Goal: Task Accomplishment & Management: Complete application form

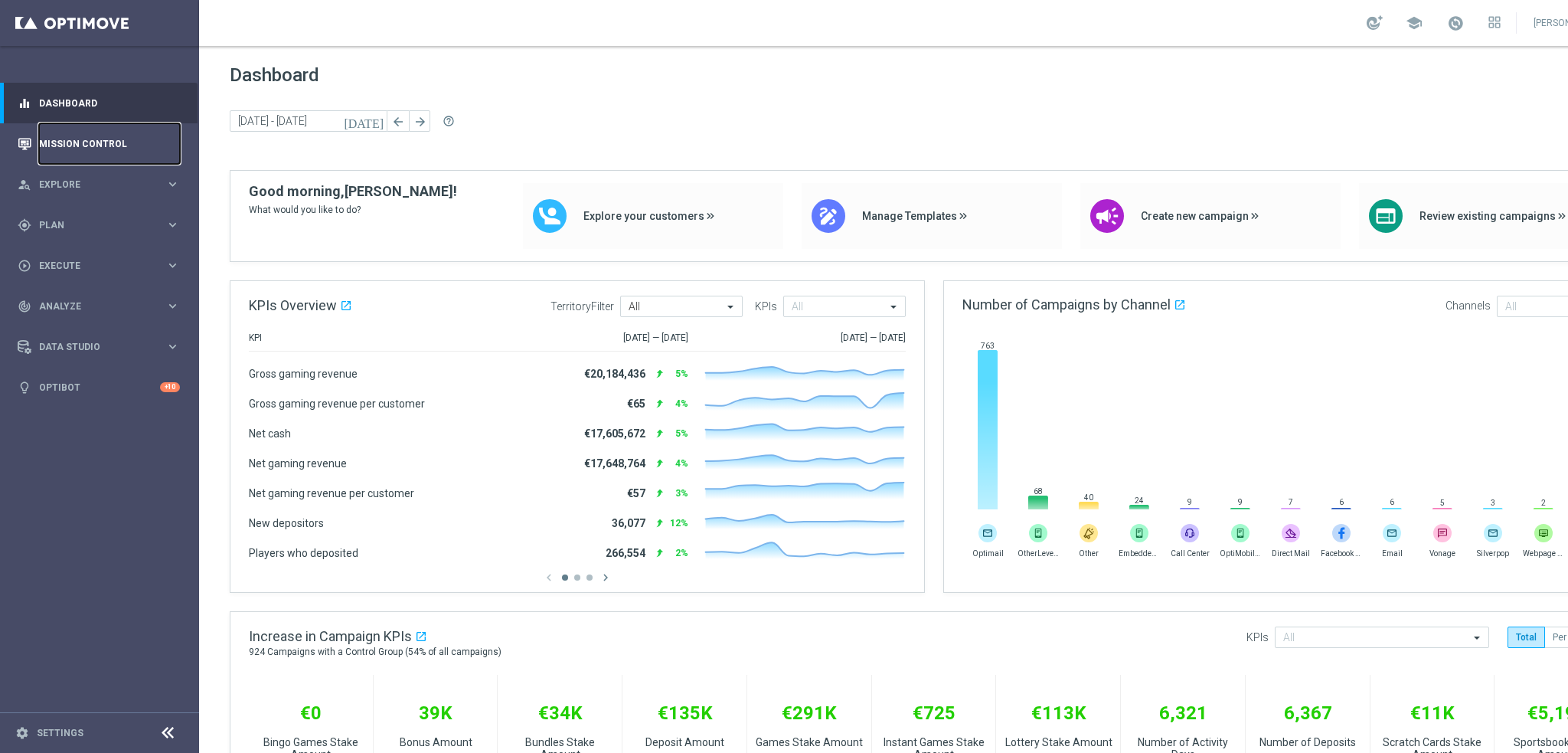
click at [101, 138] on link "Mission Control" at bounding box center [109, 144] width 141 height 41
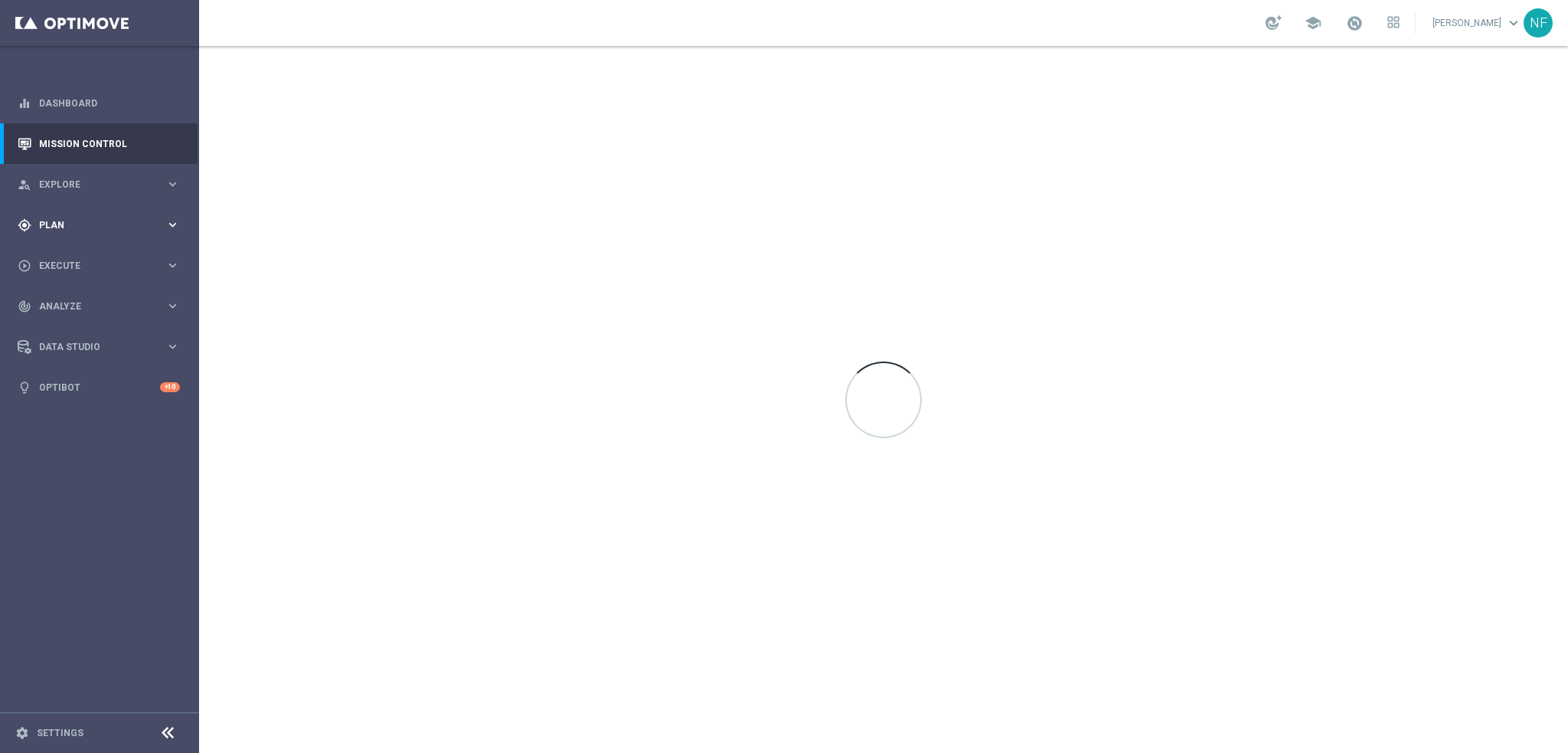
click at [98, 231] on div "gps_fixed Plan" at bounding box center [92, 224] width 148 height 14
click at [66, 321] on span "OptiPromo" at bounding box center [95, 325] width 110 height 9
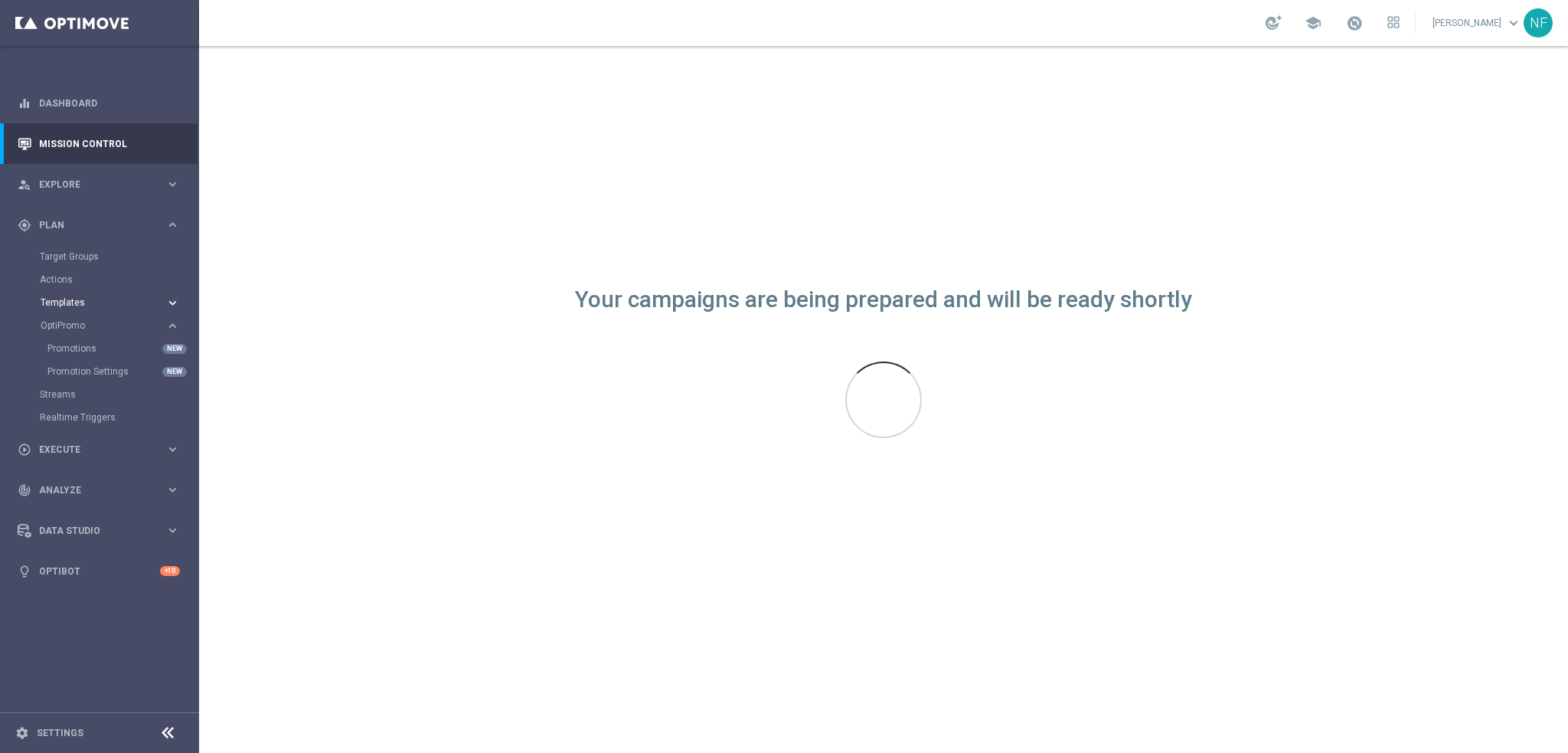
click at [79, 304] on span "Templates" at bounding box center [95, 302] width 110 height 9
click at [109, 394] on link "Embedded Messaging" at bounding box center [103, 394] width 112 height 12
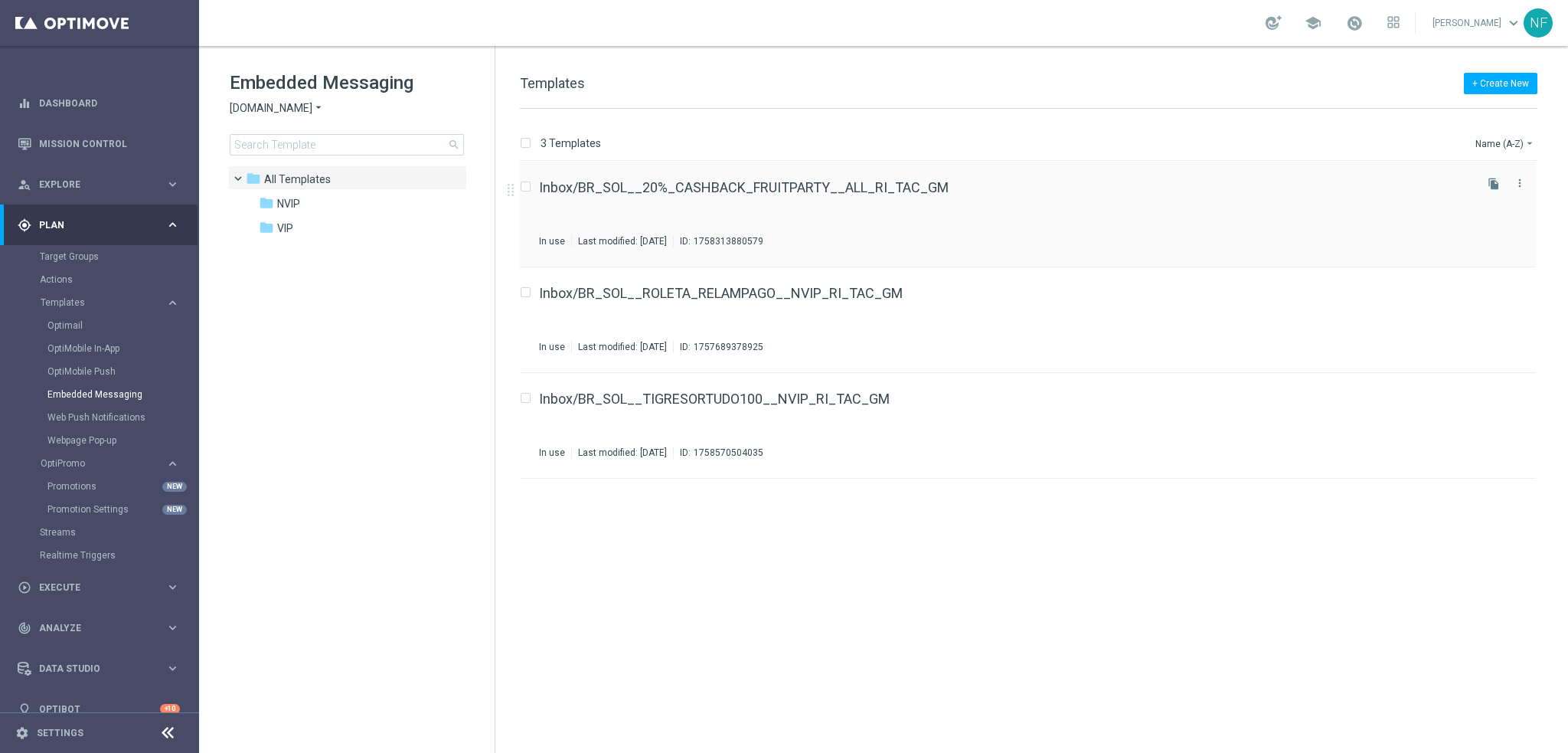
click at [1059, 187] on div "Inbox/BR_SOL__20%_CASHBACK_FRUITPARTY__ALL_RI_TAC_GM" at bounding box center [1005, 187] width 932 height 14
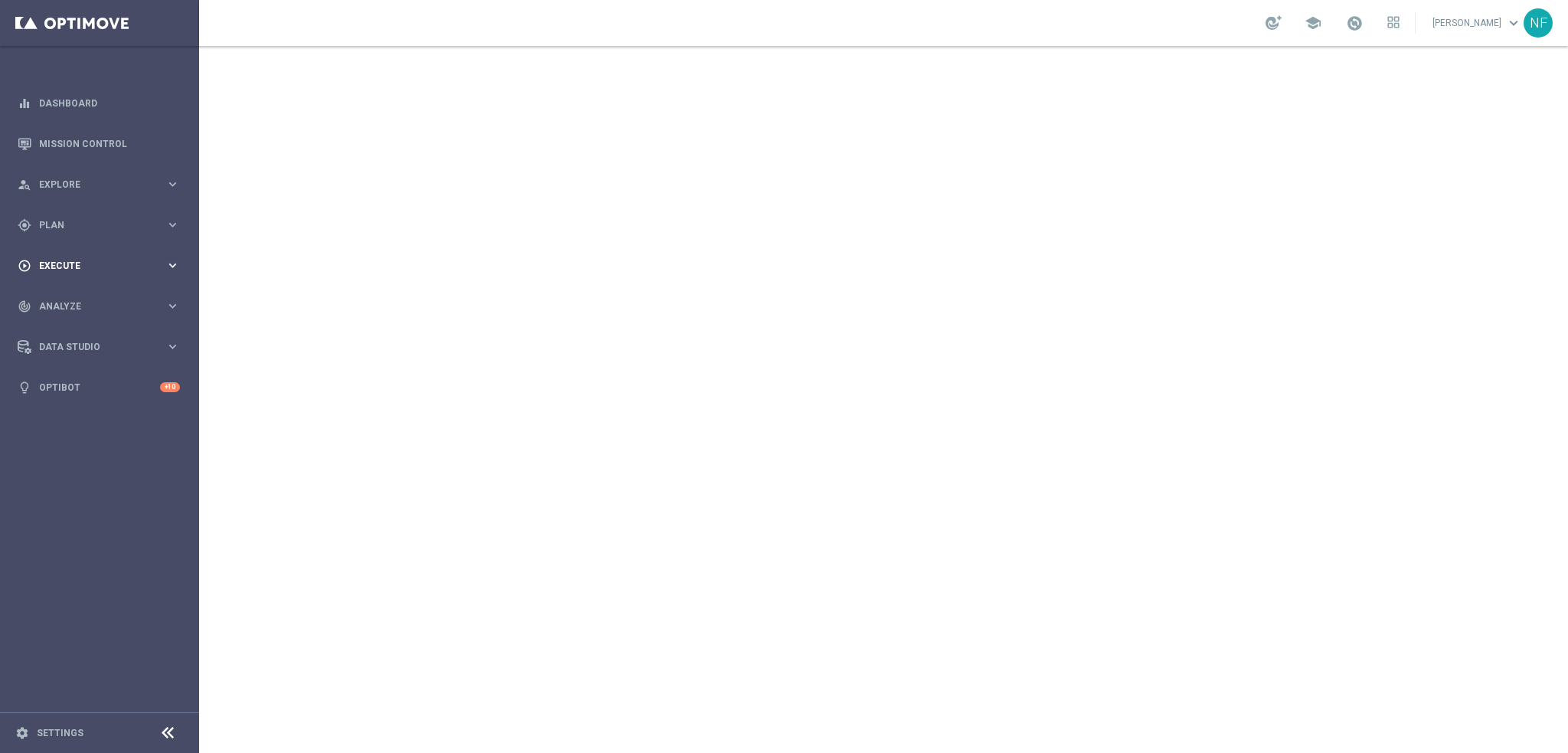
click at [87, 257] on div "play_circle_outline Execute keyboard_arrow_right" at bounding box center [98, 265] width 198 height 41
click at [72, 286] on div "Campaign Builder" at bounding box center [119, 297] width 158 height 23
click at [80, 296] on link "Campaign Builder" at bounding box center [99, 297] width 119 height 12
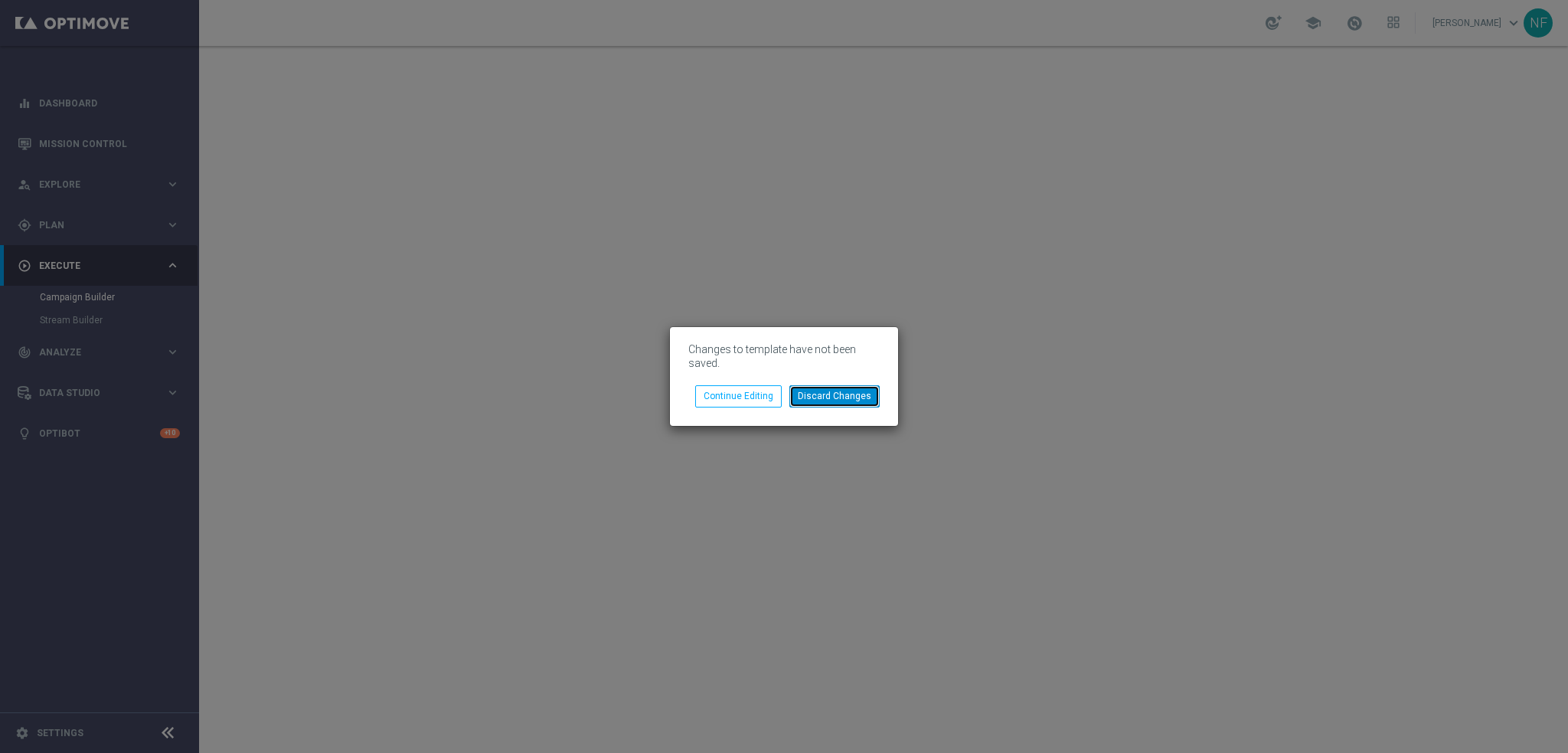
click at [844, 403] on button "Discard Changes" at bounding box center [834, 396] width 90 height 21
click at [851, 399] on button "Discard Changes" at bounding box center [834, 396] width 90 height 21
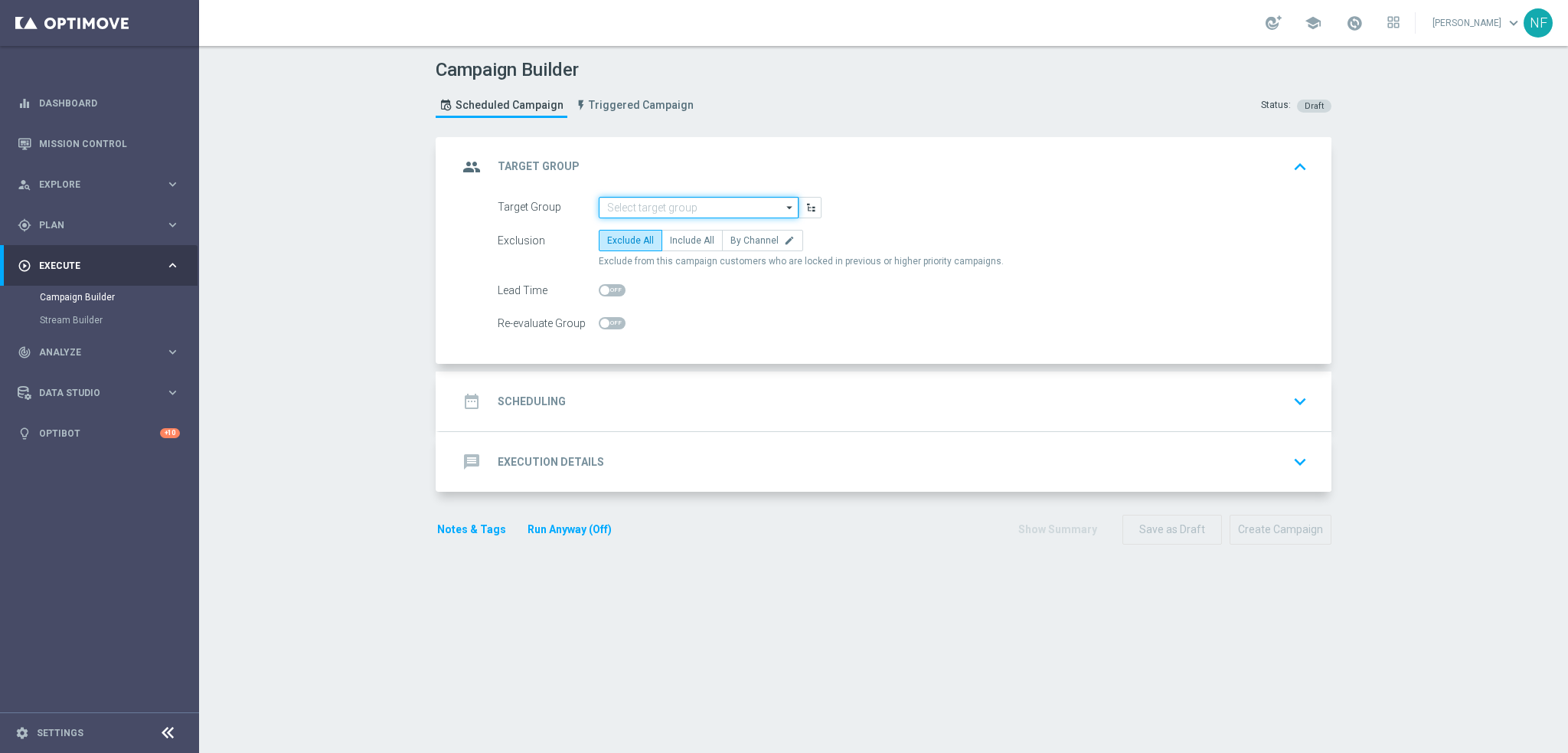
click at [643, 208] on input at bounding box center [699, 207] width 200 height 21
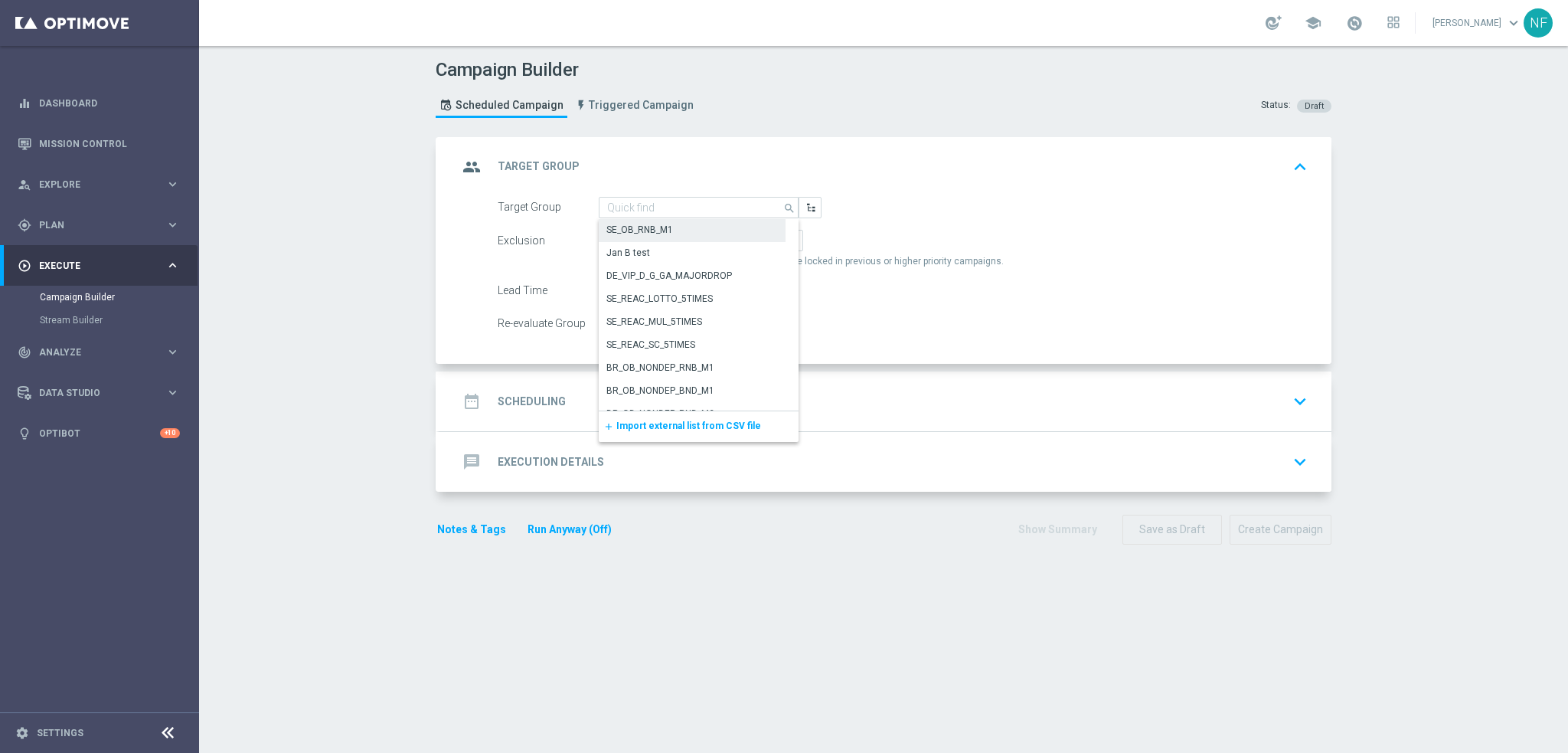
click at [654, 232] on div "SE_OB_RNB_M1" at bounding box center [640, 229] width 67 height 14
type input "SE_OB_RNB_M1"
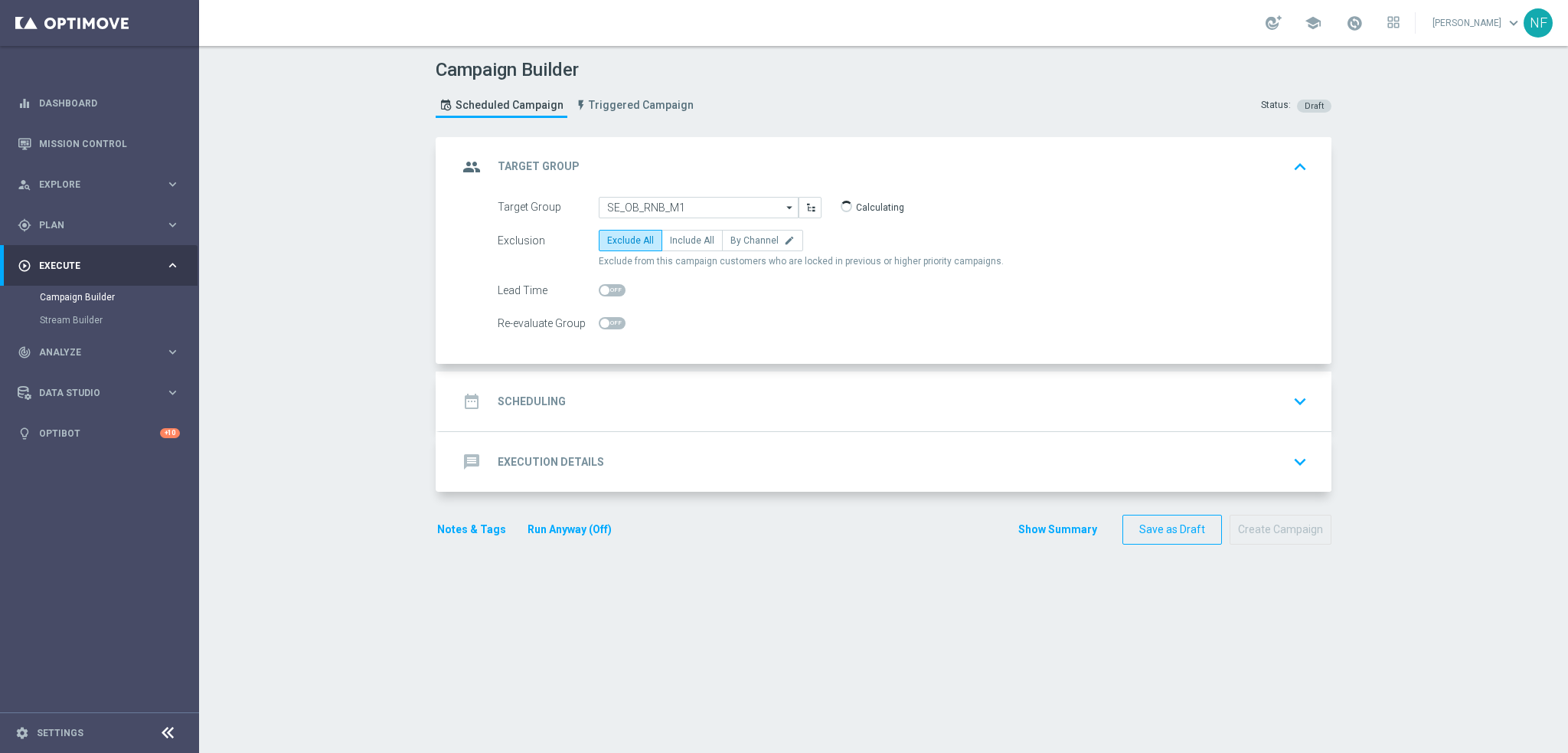
click at [583, 402] on div "date_range Scheduling keyboard_arrow_down" at bounding box center [885, 402] width 855 height 29
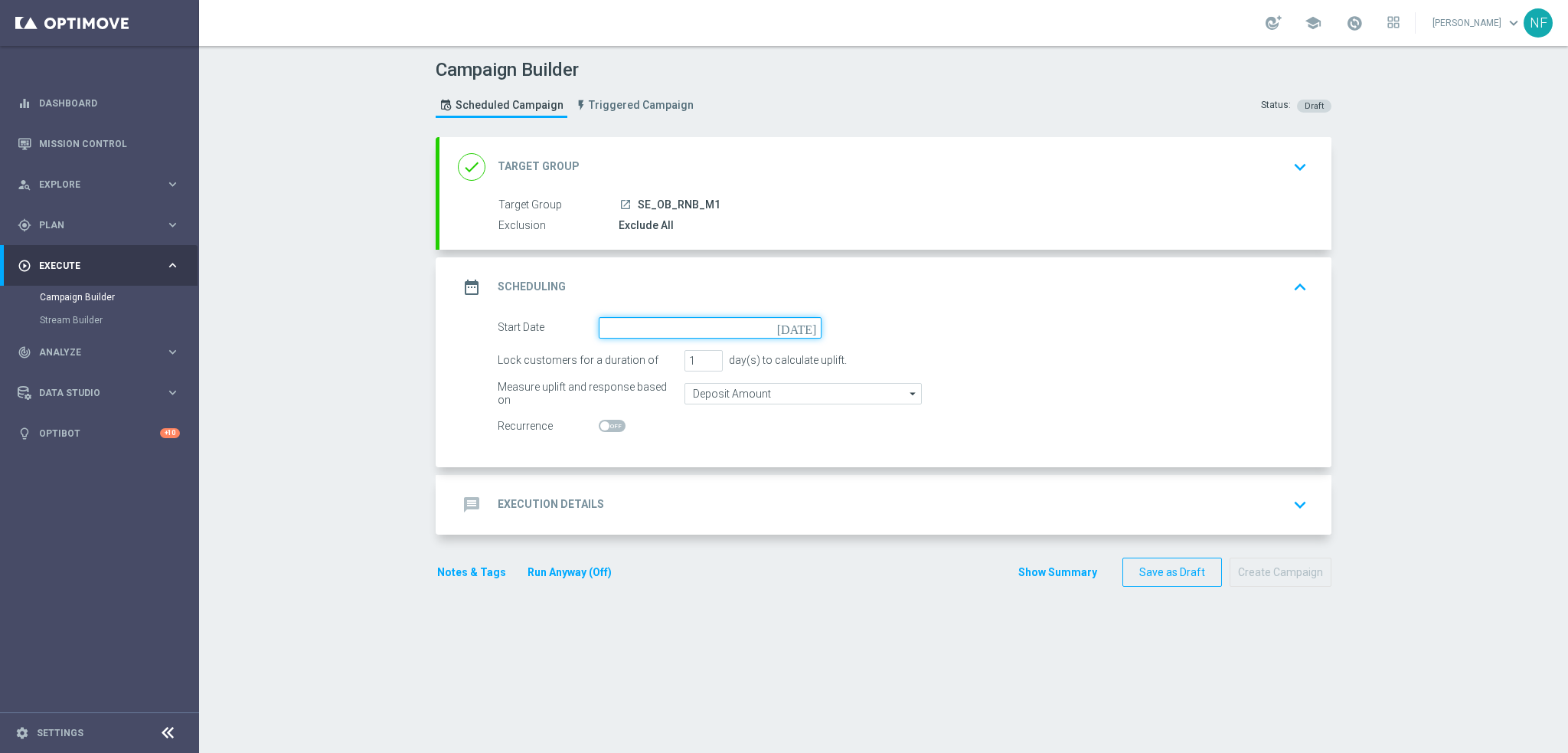
click at [624, 321] on input at bounding box center [710, 328] width 223 height 21
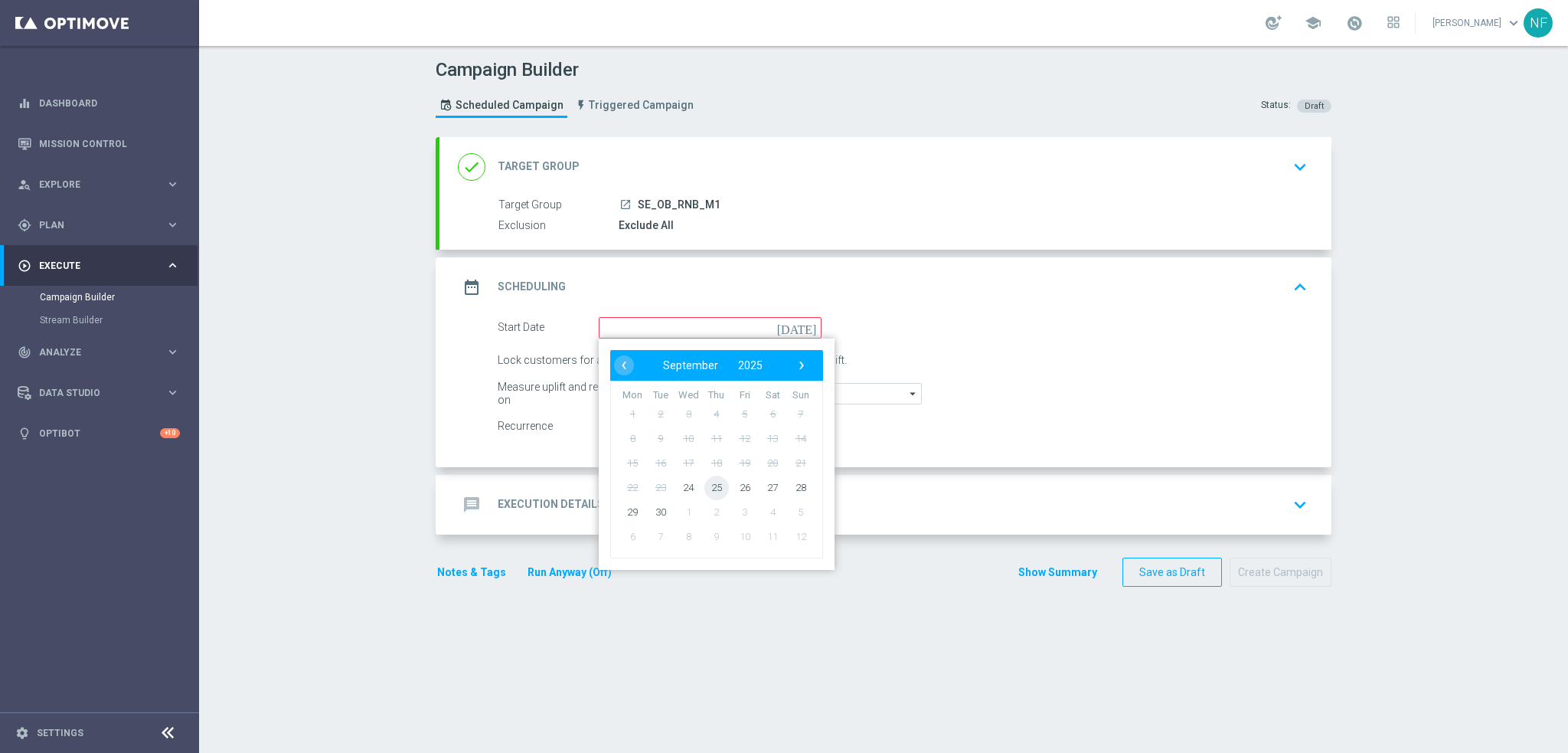
click at [713, 483] on span "25" at bounding box center [717, 487] width 24 height 24
type input "[DATE]"
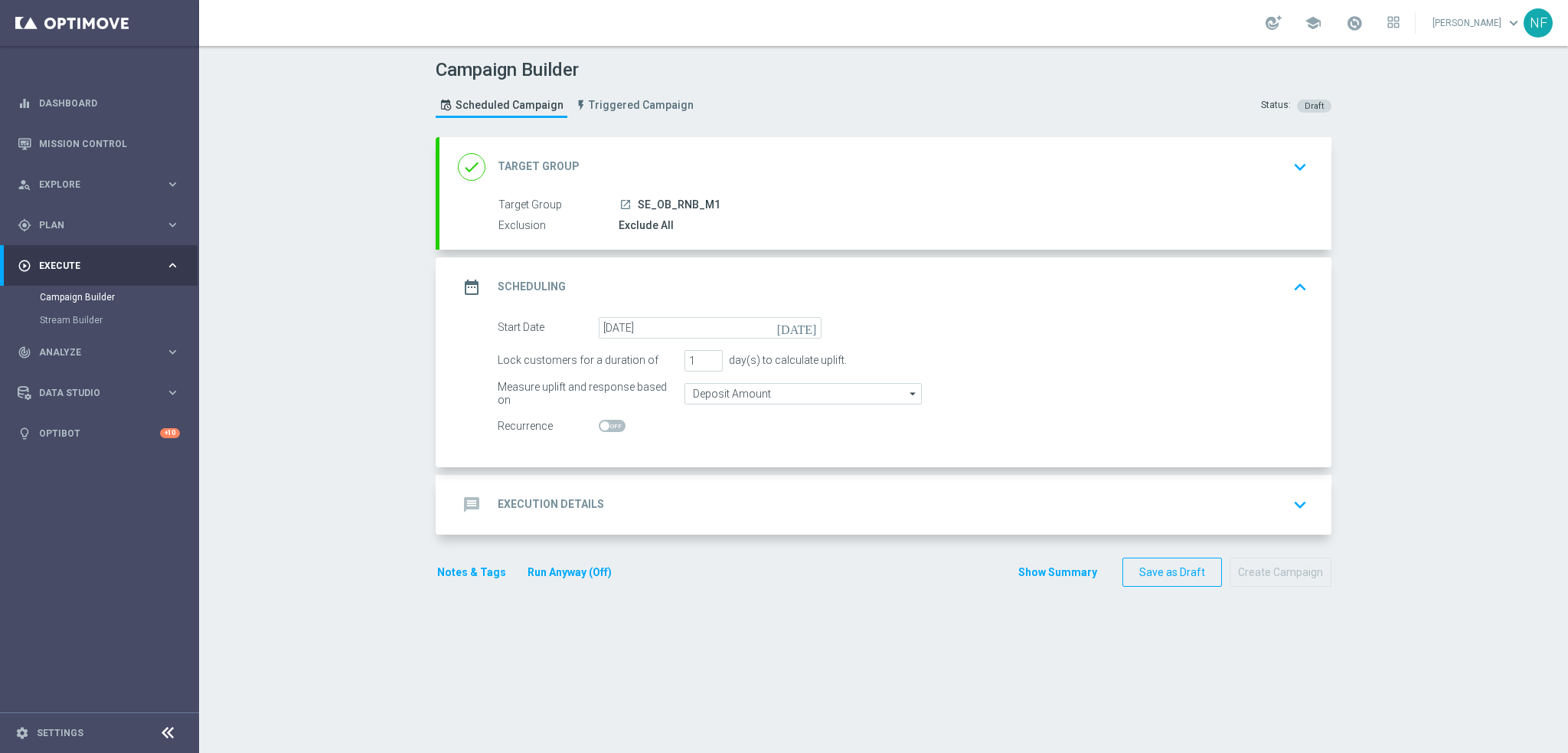
click at [566, 299] on div "date_range Scheduling keyboard_arrow_up" at bounding box center [885, 287] width 855 height 29
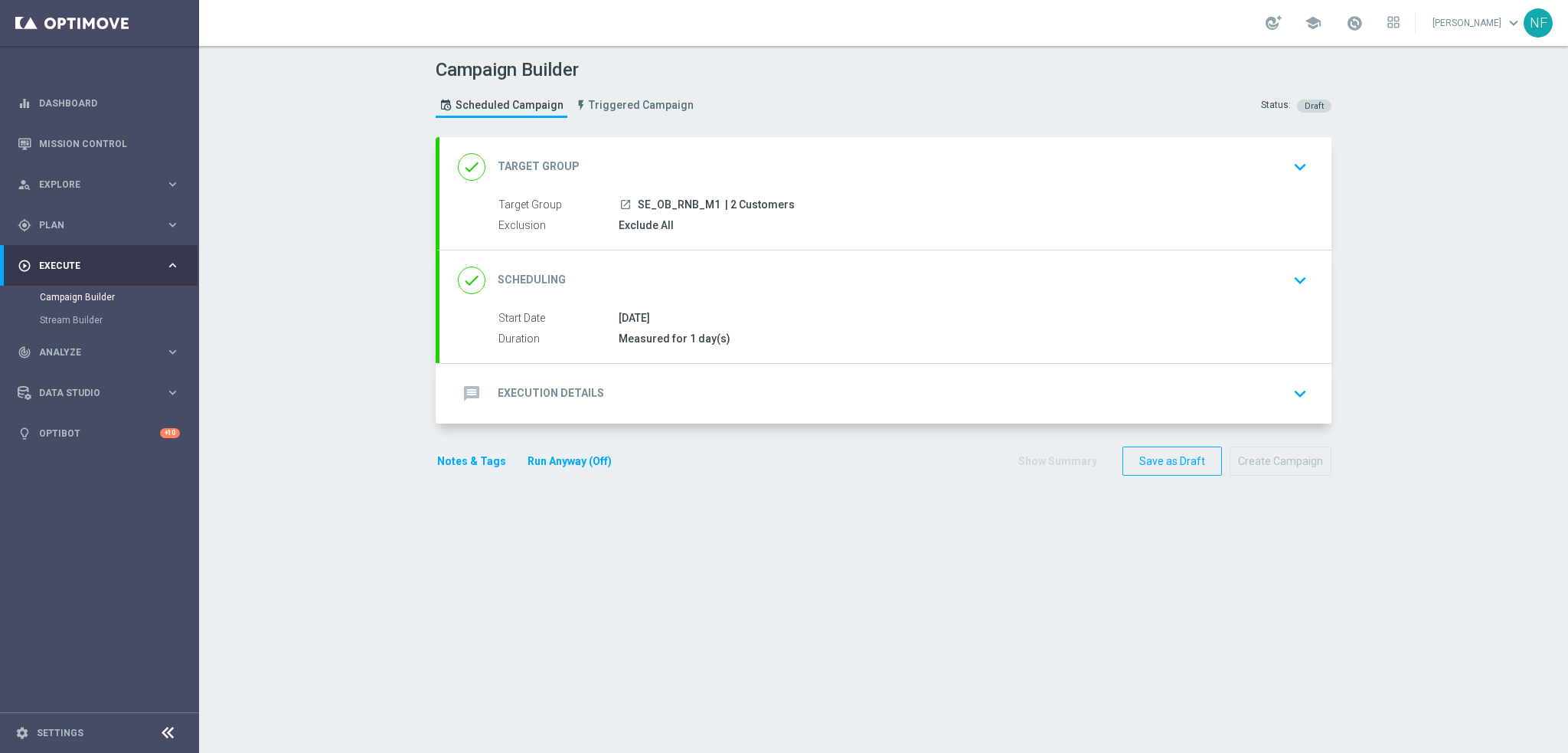
click at [576, 407] on div "message Execution Details keyboard_arrow_down" at bounding box center [885, 393] width 892 height 59
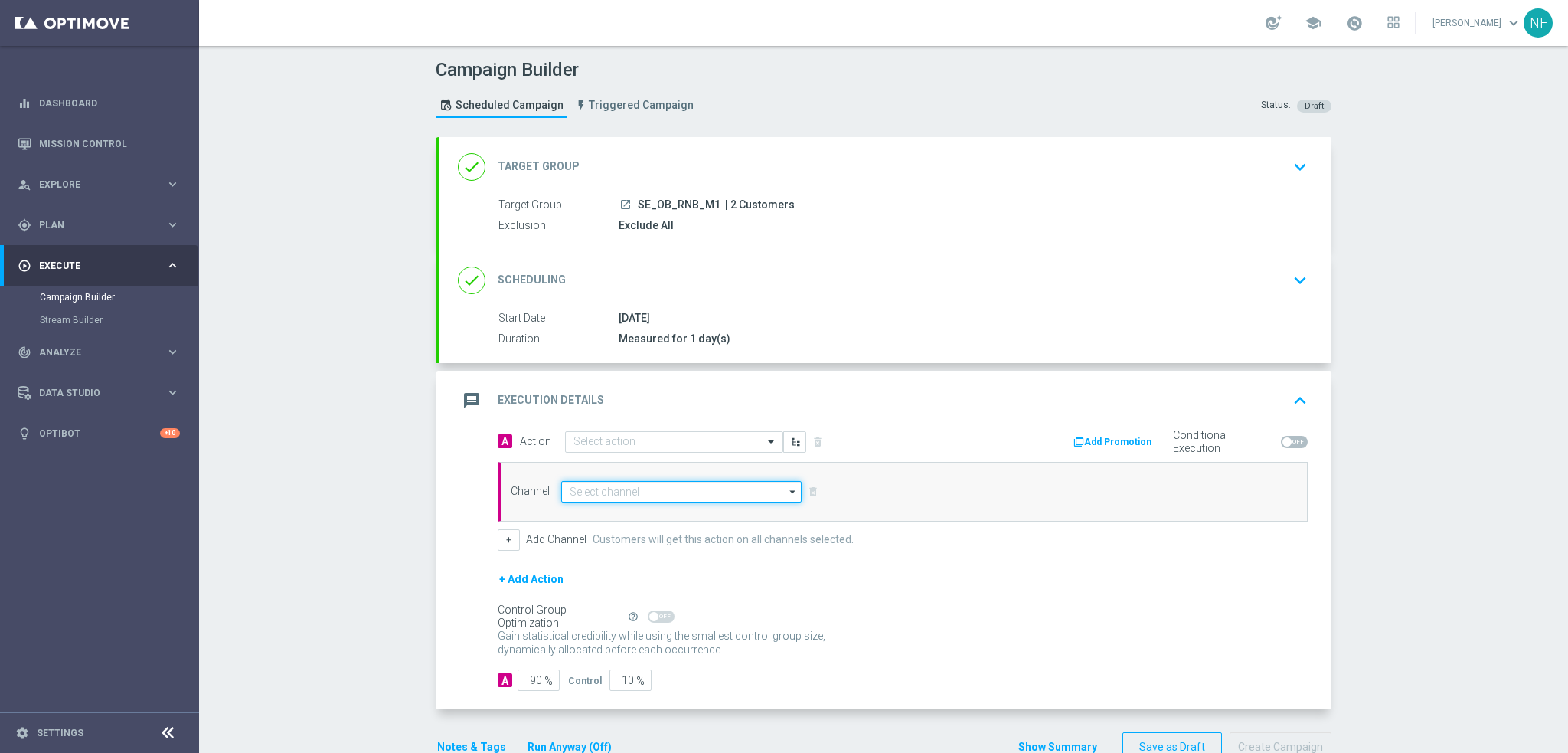
click at [579, 495] on input at bounding box center [681, 492] width 241 height 21
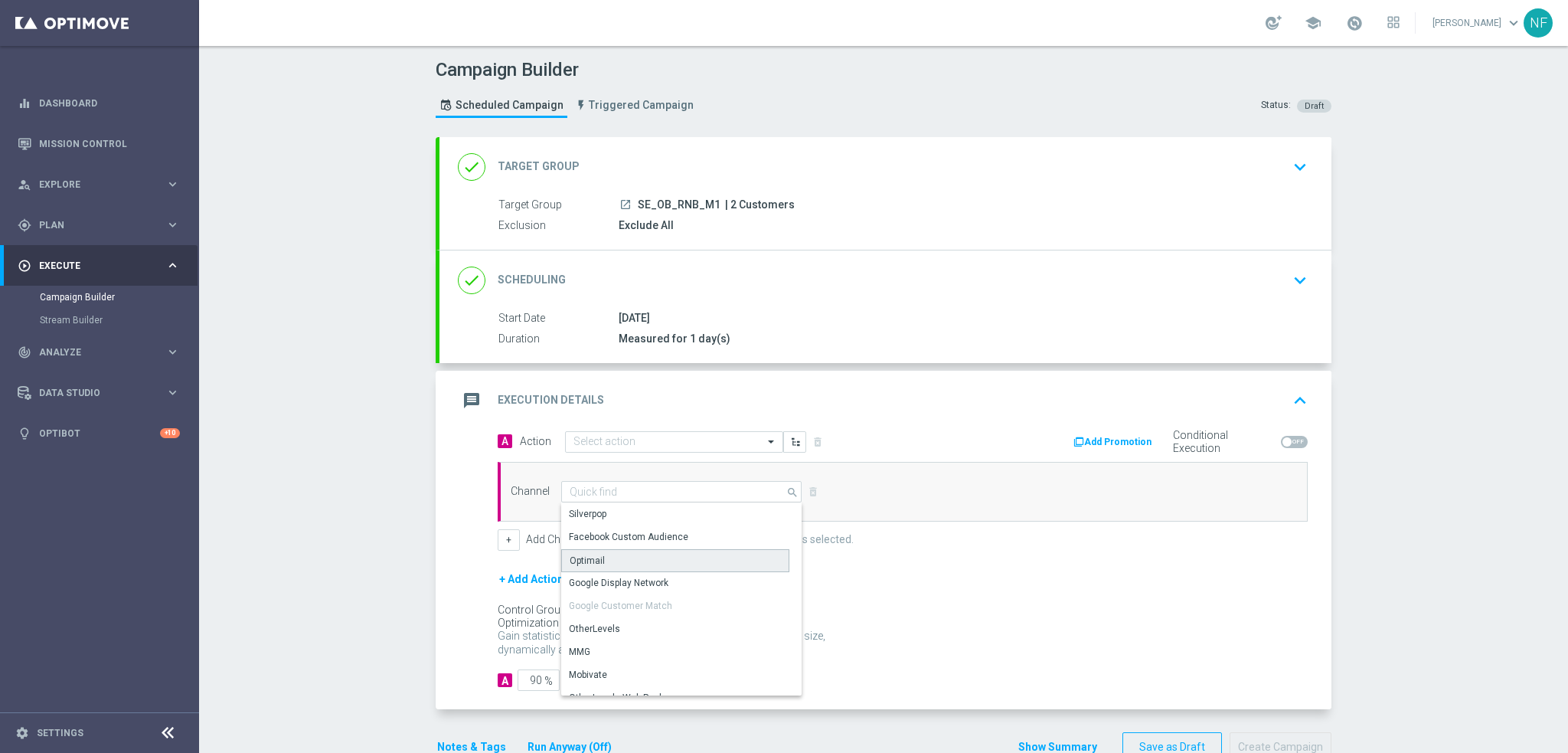
click at [593, 556] on div "Optimail" at bounding box center [587, 560] width 35 height 14
type input "Optimail"
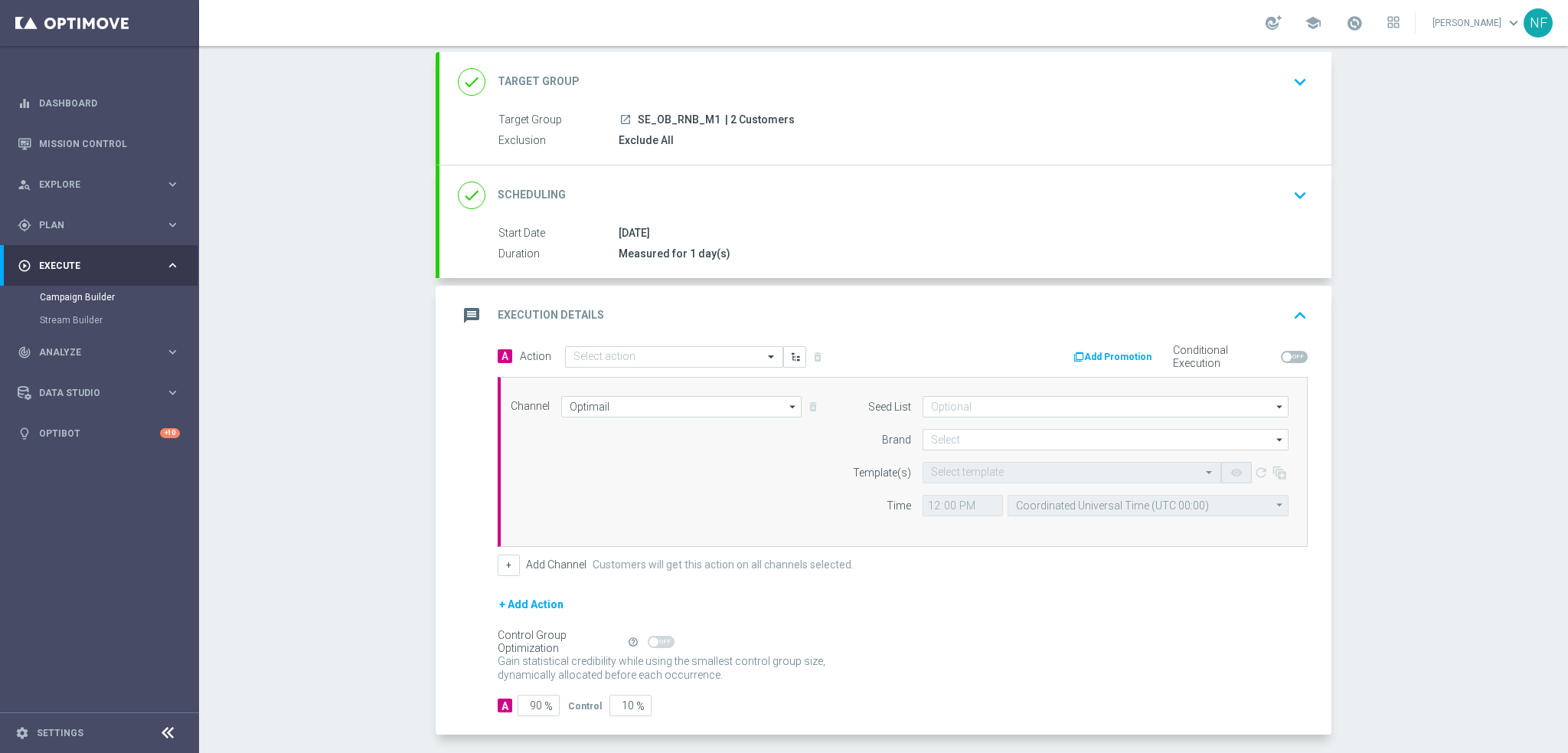
scroll to position [146, 0]
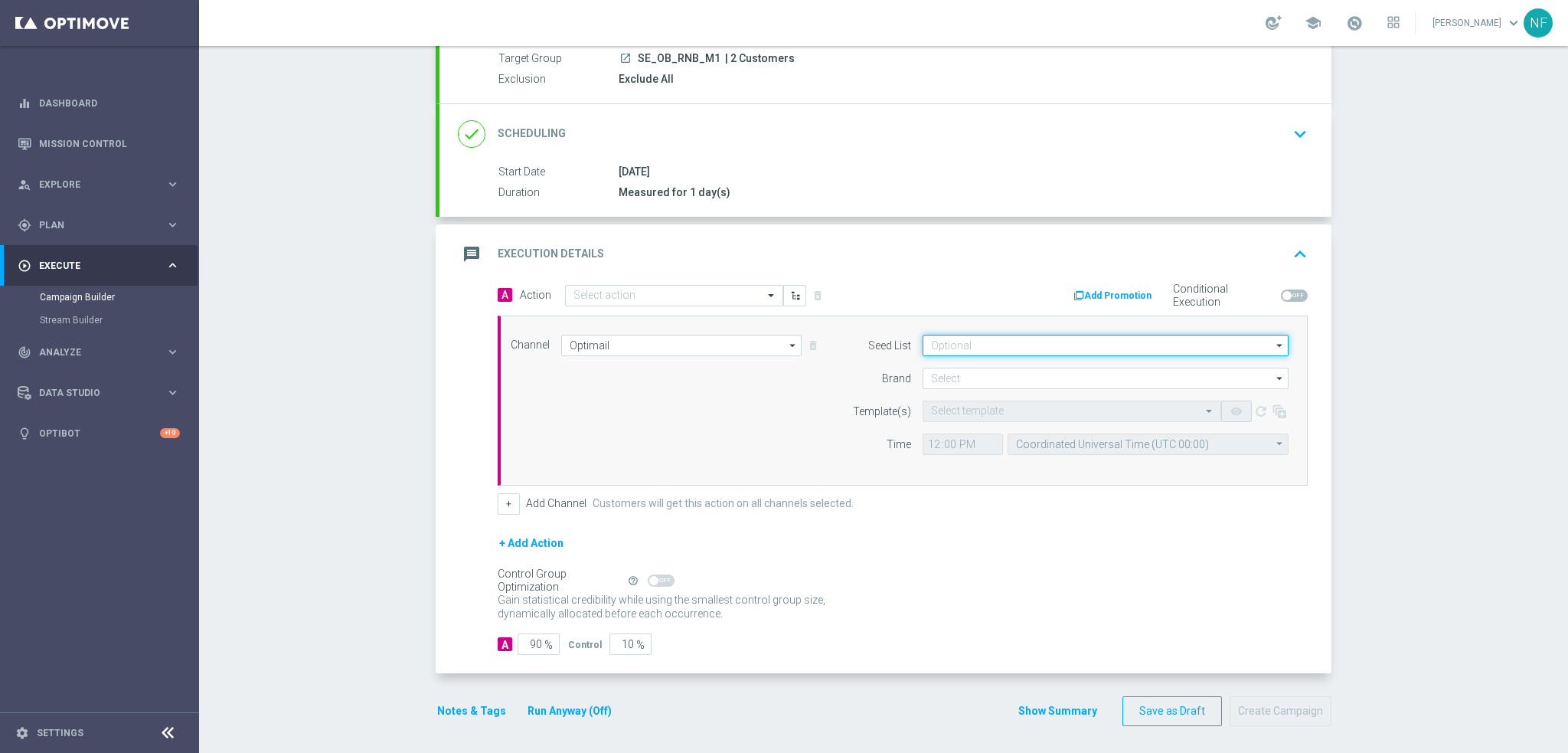
click at [973, 339] on input at bounding box center [1105, 346] width 366 height 21
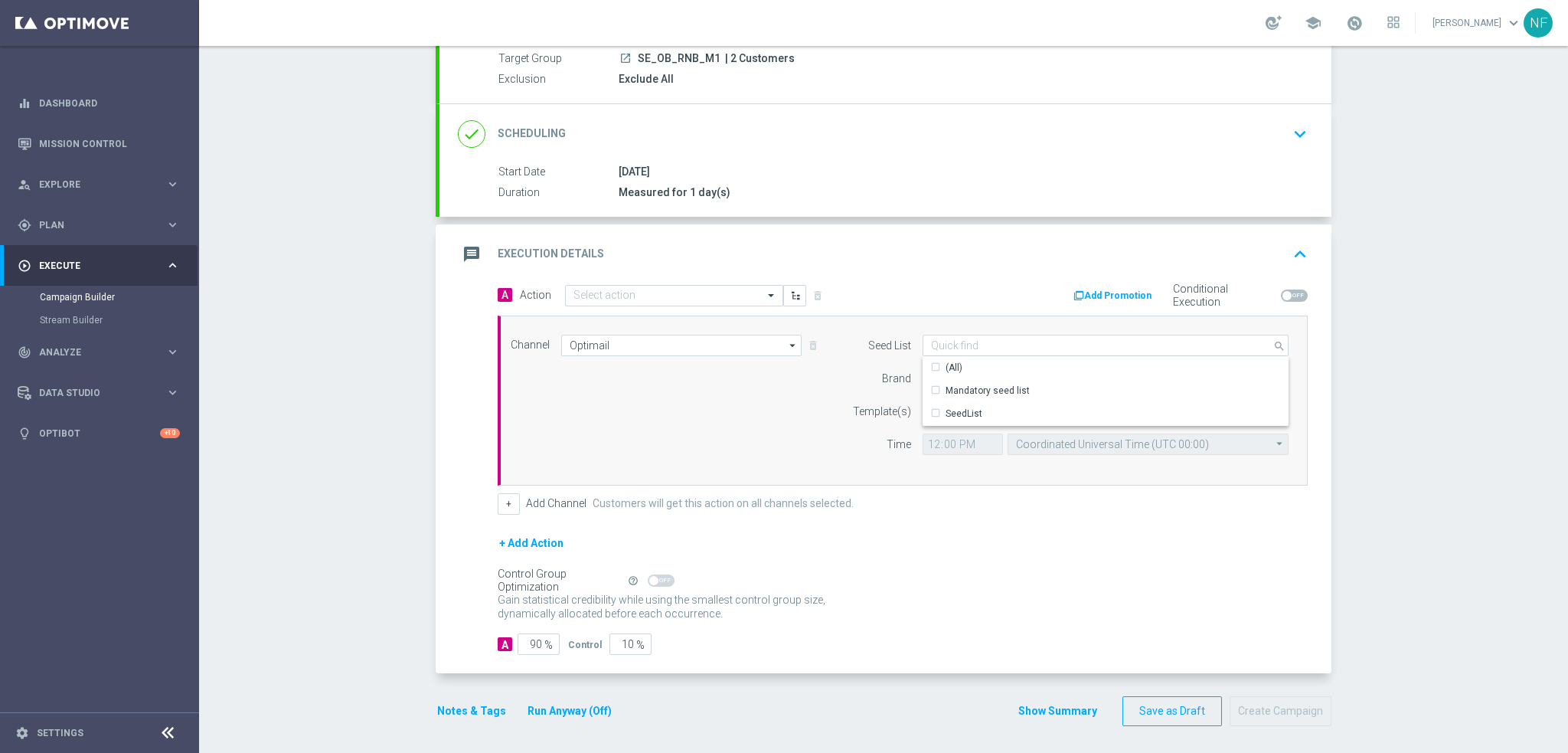
click at [911, 382] on div "arrow_drop_down Show Selected 0 of NaN [GEOGRAPHIC_DATA] lottoland" at bounding box center [1105, 378] width 389 height 21
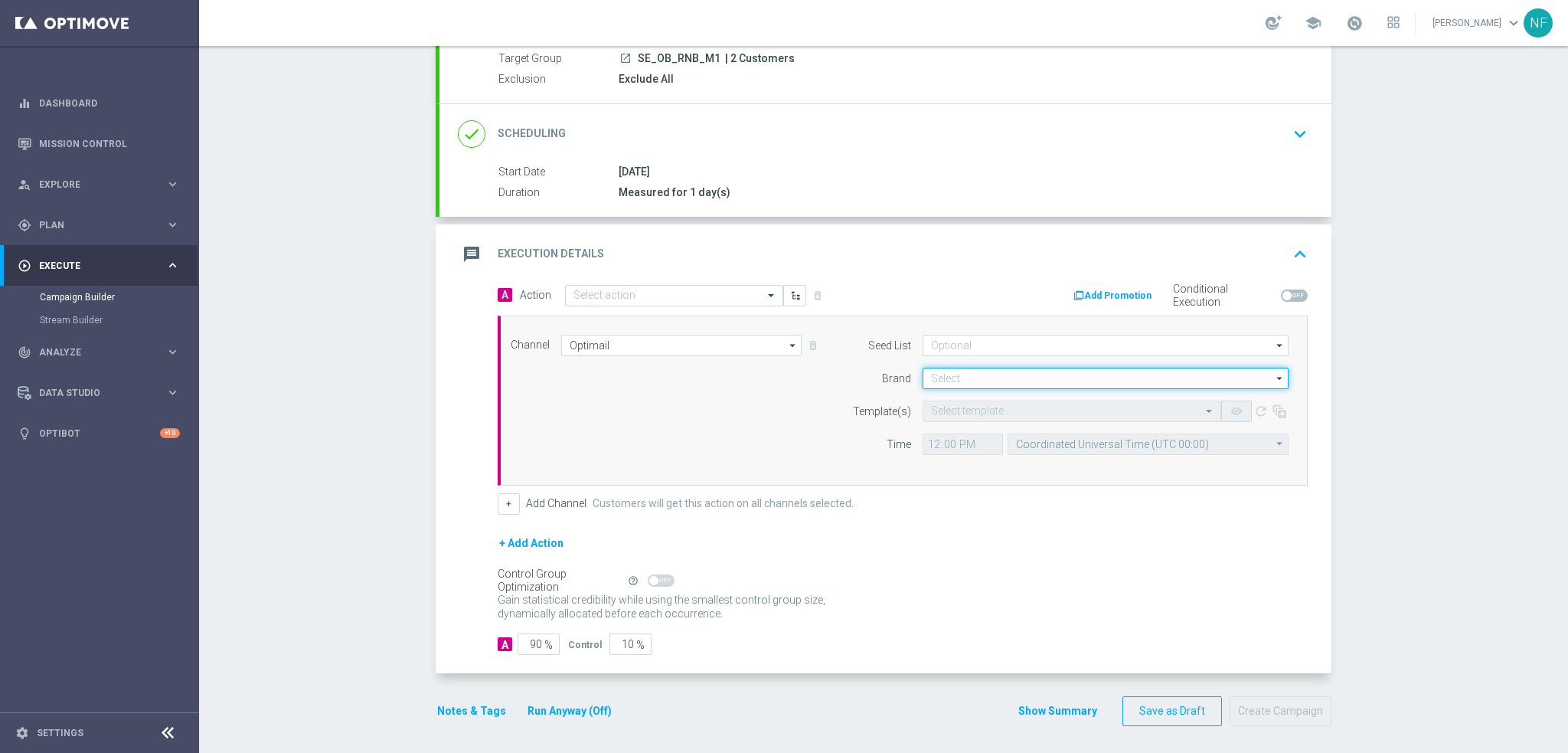
drag, startPoint x: 930, startPoint y: 381, endPoint x: 935, endPoint y: 375, distance: 7.8
click at [932, 379] on input at bounding box center [1105, 378] width 366 height 21
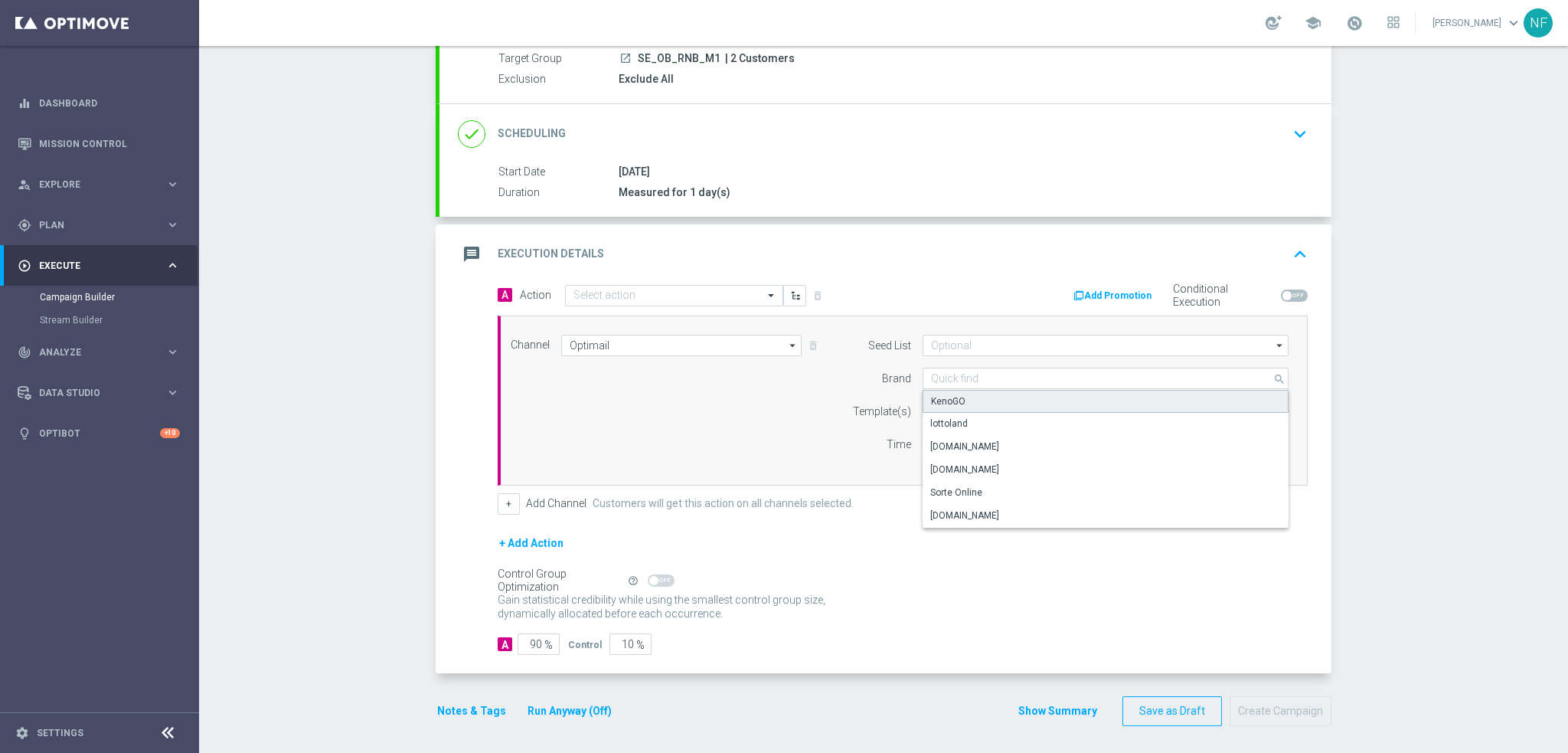
click at [940, 404] on div "KenoGO" at bounding box center [1105, 401] width 367 height 23
type input "KenoGO"
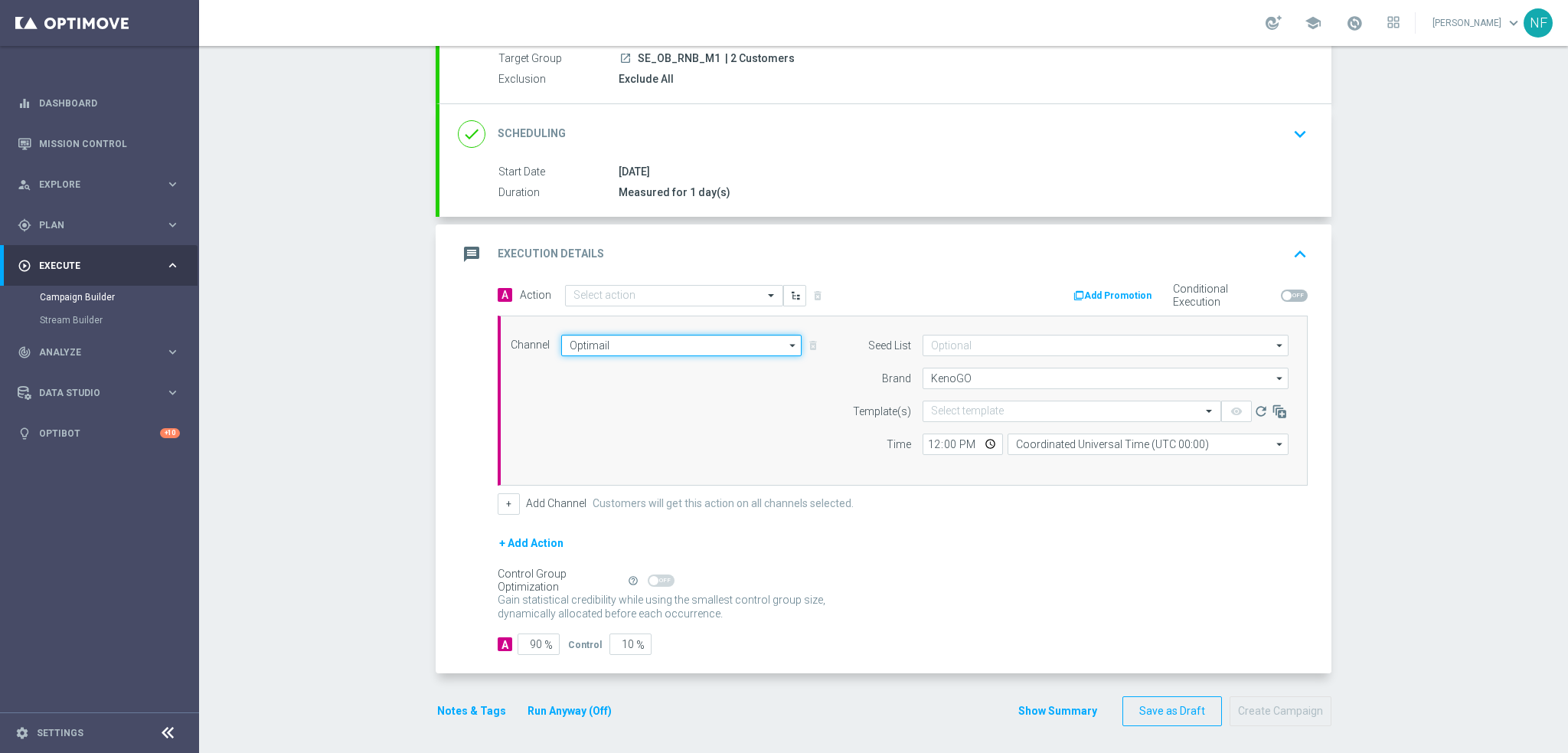
click at [608, 347] on input "Optimail" at bounding box center [681, 346] width 241 height 21
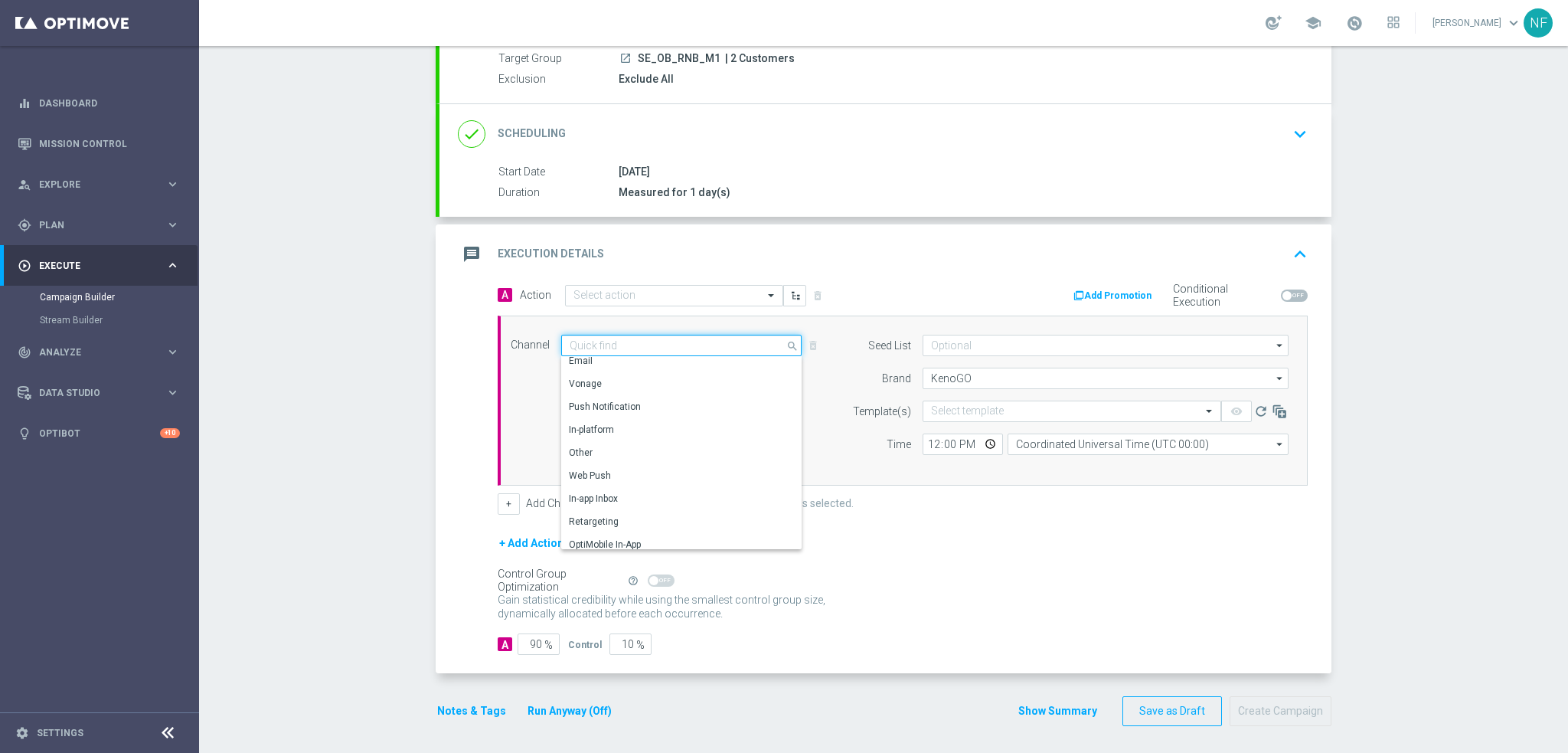
scroll to position [307, 0]
